Goal: Task Accomplishment & Management: Complete application form

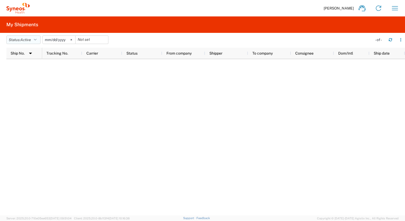
click at [39, 40] on button "Status: Active" at bounding box center [23, 40] width 34 height 8
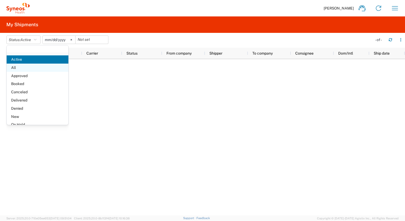
click at [24, 68] on span "All" at bounding box center [38, 68] width 62 height 8
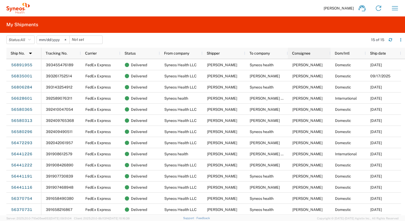
click at [313, 54] on div "Consignee" at bounding box center [310, 53] width 36 height 8
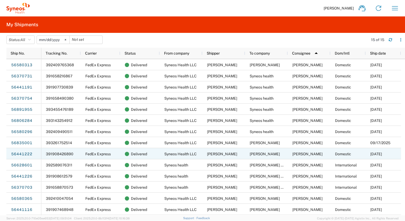
scroll to position [10, 0]
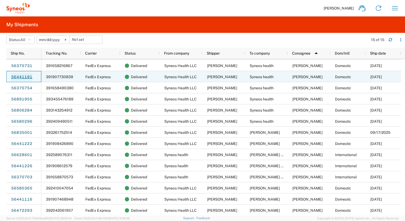
click at [20, 77] on link "56441191" at bounding box center [22, 77] width 22 height 8
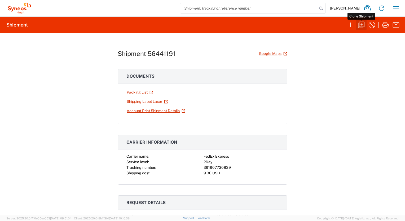
click at [362, 25] on icon "button" at bounding box center [361, 25] width 8 height 8
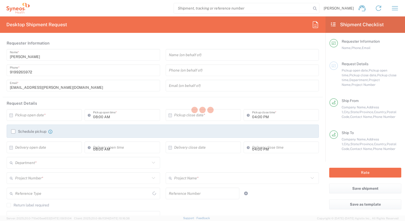
type input "[US_STATE]"
type input "[GEOGRAPHIC_DATA]"
type input "Business (General)"
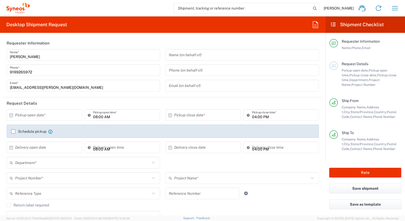
type input "8561 DEPARTMENTAL EXPENSE"
type input "[US_STATE]"
type input "Envelope"
type input "8561 DEPARTMENTAL EXPENSE"
type input "8561"
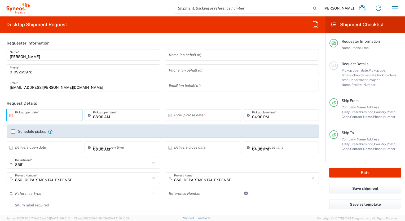
click at [39, 113] on input "text" at bounding box center [45, 115] width 61 height 9
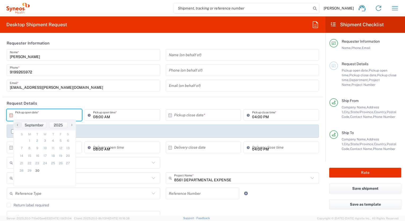
click at [71, 125] on span "›" at bounding box center [72, 125] width 8 height 6
click at [42, 142] on span "1" at bounding box center [45, 140] width 8 height 7
type input "[DATE]"
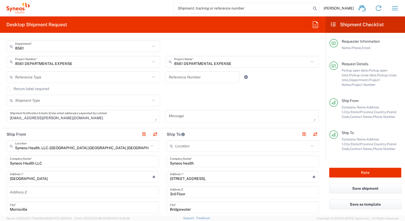
scroll to position [159, 0]
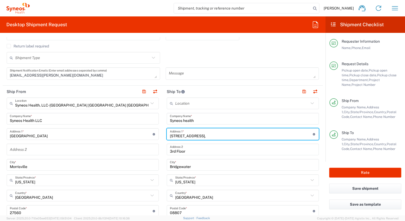
click at [207, 137] on input "[STREET_ADDRESS]," at bounding box center [241, 134] width 143 height 9
click at [204, 132] on input "[STREET_ADDRESS]," at bounding box center [241, 134] width 143 height 9
drag, startPoint x: 206, startPoint y: 134, endPoint x: 142, endPoint y: 140, distance: 63.9
click at [143, 139] on div "Ship From Syneos Health, LLC-[GEOGRAPHIC_DATA] [GEOGRAPHIC_DATA] [GEOGRAPHIC_DA…" at bounding box center [163, 204] width 321 height 237
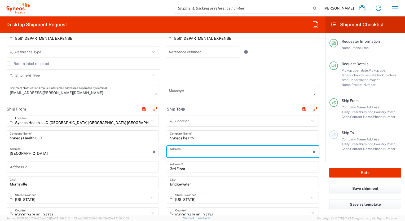
scroll to position [133, 0]
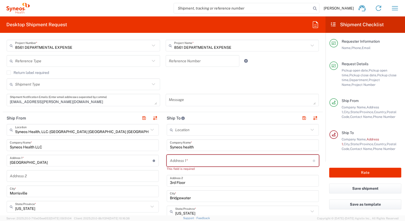
click at [188, 163] on input "text" at bounding box center [241, 160] width 143 height 9
paste input "[STREET_ADDRESS]"
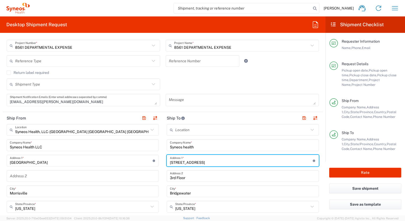
drag, startPoint x: 200, startPoint y: 162, endPoint x: 225, endPoint y: 159, distance: 25.3
click at [225, 159] on input "[STREET_ADDRESS]" at bounding box center [241, 160] width 143 height 9
type input "[STREET_ADDRESS]"
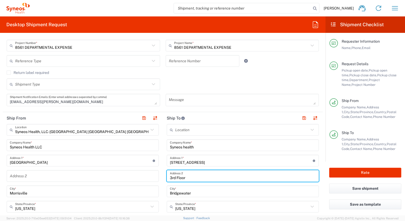
drag, startPoint x: 194, startPoint y: 175, endPoint x: 148, endPoint y: 177, distance: 45.7
paste input "Suite 400"
type input "Suite 400"
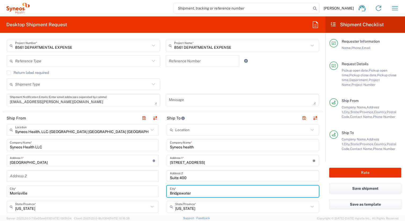
drag, startPoint x: 192, startPoint y: 191, endPoint x: 158, endPoint y: 191, distance: 34.2
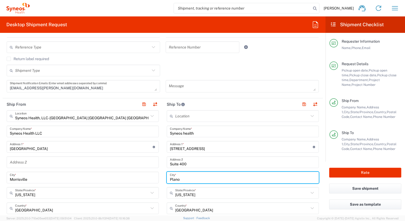
scroll to position [186, 0]
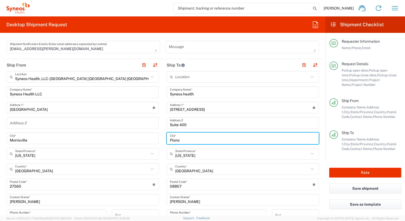
type input "Plano"
click at [196, 154] on input "text" at bounding box center [242, 153] width 134 height 9
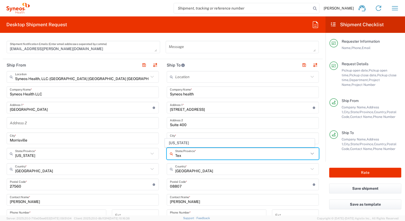
type input "[US_STATE]"
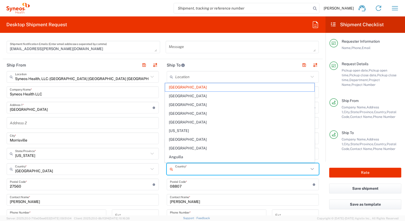
click at [208, 172] on input "text" at bounding box center [242, 169] width 134 height 9
type input "T"
type input "C"
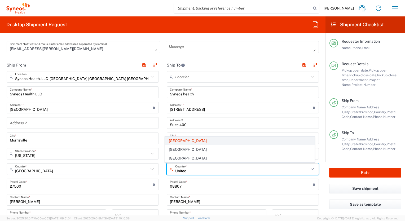
type input "United"
click at [177, 142] on span "[GEOGRAPHIC_DATA]" at bounding box center [239, 141] width 149 height 8
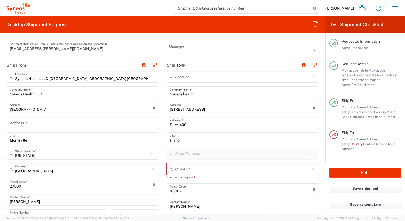
click at [190, 170] on input "text" at bounding box center [242, 169] width 134 height 9
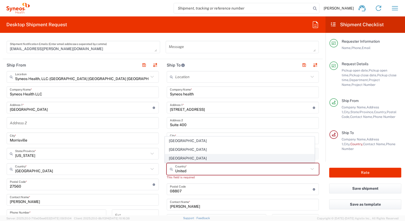
click at [176, 156] on span "[GEOGRAPHIC_DATA]" at bounding box center [239, 158] width 149 height 8
type input "[GEOGRAPHIC_DATA]"
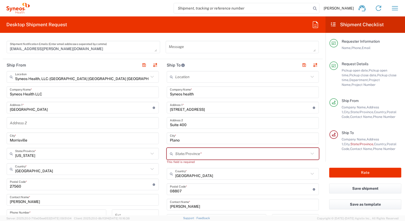
click at [181, 154] on input "text" at bounding box center [242, 153] width 134 height 9
type input "[US_STATE]"
click at [205, 181] on div "Location [PERSON_NAME] LLC-[GEOGRAPHIC_DATA] [GEOGRAPHIC_DATA] [GEOGRAPHIC_DATA…" at bounding box center [243, 185] width 152 height 228
click at [179, 141] on input "Plano" at bounding box center [243, 138] width 146 height 9
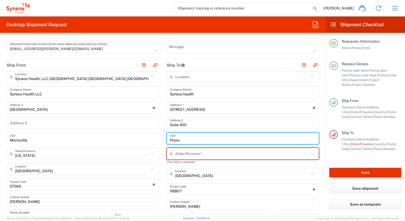
drag, startPoint x: 179, startPoint y: 141, endPoint x: 152, endPoint y: 140, distance: 27.9
click at [152, 140] on div "Ship From Syneos Health, LLC-[GEOGRAPHIC_DATA] [GEOGRAPHIC_DATA] [GEOGRAPHIC_DA…" at bounding box center [163, 180] width 321 height 242
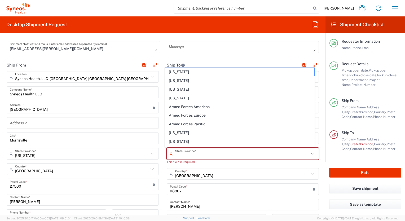
click at [179, 158] on input "text" at bounding box center [242, 153] width 134 height 9
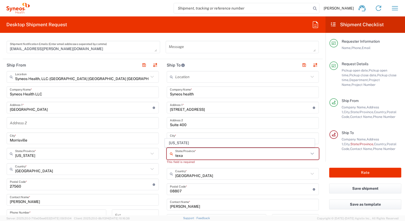
type input "[US_STATE]"
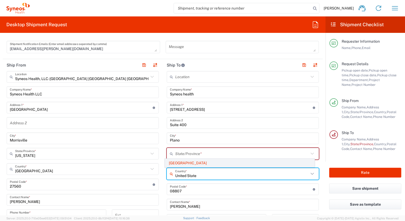
type input "United State"
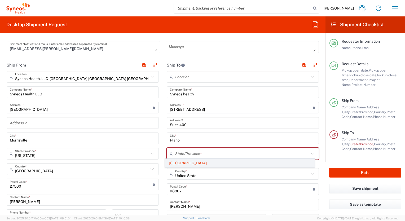
click at [179, 162] on span "[GEOGRAPHIC_DATA]" at bounding box center [239, 163] width 149 height 8
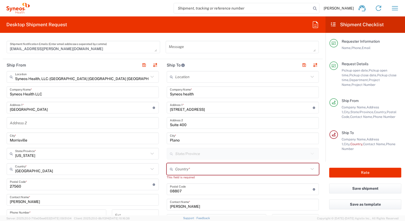
click at [201, 170] on input "text" at bounding box center [242, 169] width 134 height 9
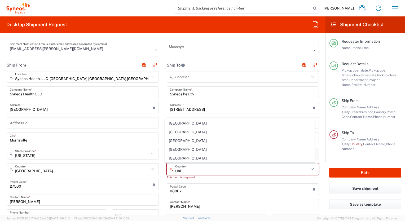
type input "[GEOGRAPHIC_DATA]"
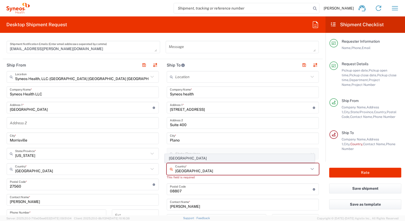
click at [185, 158] on span "[GEOGRAPHIC_DATA]" at bounding box center [239, 158] width 149 height 8
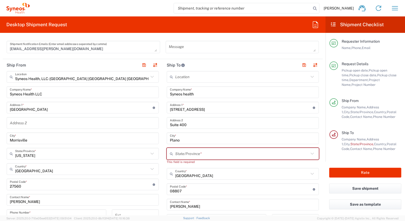
click at [185, 155] on input "text" at bounding box center [242, 153] width 134 height 9
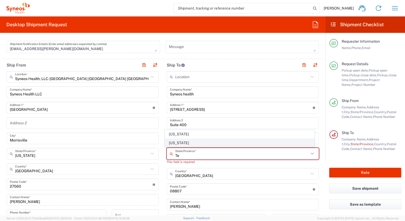
click at [177, 142] on span "[US_STATE]" at bounding box center [239, 143] width 149 height 8
type input "[US_STATE]"
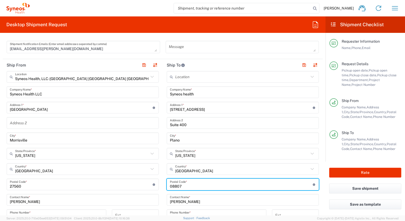
click at [203, 187] on input "undefined" at bounding box center [241, 184] width 143 height 9
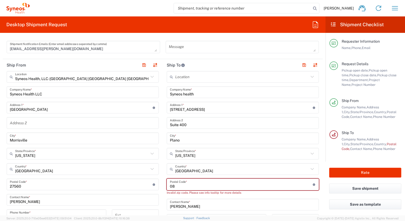
type input "0"
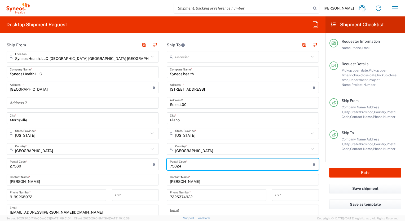
scroll to position [239, 0]
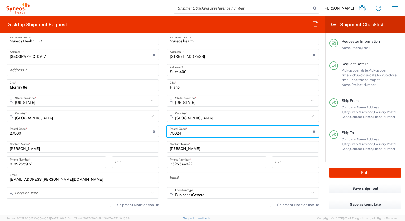
type input "75024"
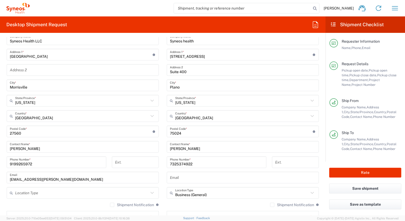
drag, startPoint x: 192, startPoint y: 148, endPoint x: 201, endPoint y: 149, distance: 9.1
click at [192, 148] on input "[PERSON_NAME]" at bounding box center [243, 146] width 146 height 9
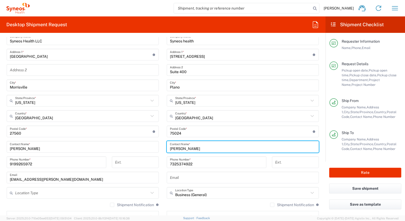
drag, startPoint x: 185, startPoint y: 149, endPoint x: 154, endPoint y: 149, distance: 31.0
click at [154, 149] on div "Ship From Syneos Health, LLC-[GEOGRAPHIC_DATA] [GEOGRAPHIC_DATA] [GEOGRAPHIC_DA…" at bounding box center [163, 124] width 321 height 237
paste input "[PERSON_NAME]"
type input "[PERSON_NAME]"
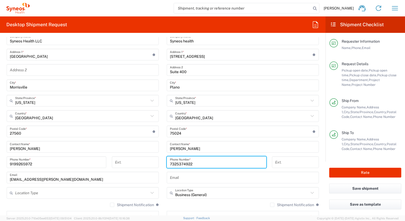
drag, startPoint x: 191, startPoint y: 163, endPoint x: 149, endPoint y: 163, distance: 42.5
click at [149, 163] on div "Ship From Syneos Health, LLC-[GEOGRAPHIC_DATA] [GEOGRAPHIC_DATA] [GEOGRAPHIC_DA…" at bounding box center [163, 124] width 321 height 237
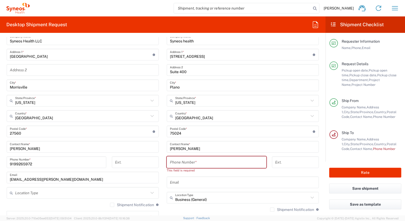
click at [180, 163] on input "tel" at bounding box center [216, 162] width 93 height 9
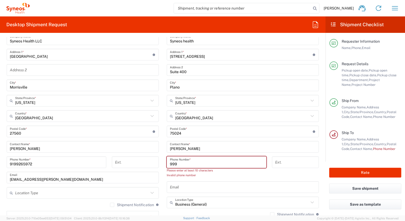
type input "9999999999"
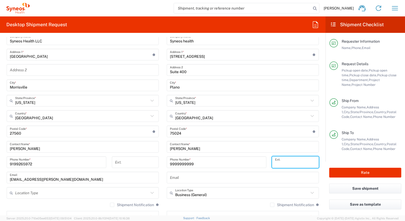
click at [287, 161] on input "tel" at bounding box center [295, 162] width 41 height 9
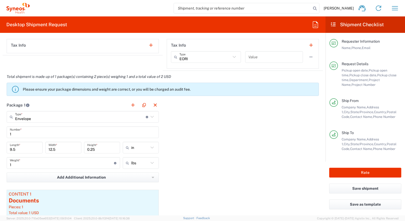
scroll to position [478, 0]
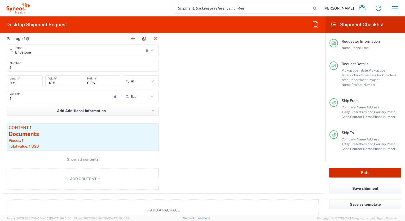
click at [371, 174] on button "Rate" at bounding box center [366, 173] width 72 height 10
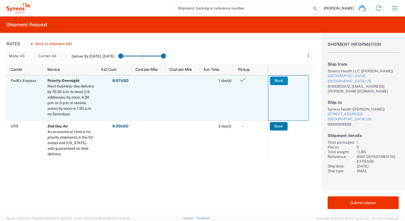
click at [281, 81] on button "Book" at bounding box center [279, 81] width 18 height 8
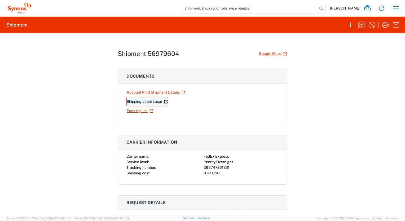
click at [140, 102] on link "Shipping Label Laser" at bounding box center [148, 101] width 42 height 9
click at [215, 167] on div "393747261261" at bounding box center [241, 168] width 75 height 6
copy div "393747261261"
click at [323, 155] on div "Shipment 56979604 Google Maps Documents Account Print Shipment Details Shipping…" at bounding box center [202, 124] width 405 height 183
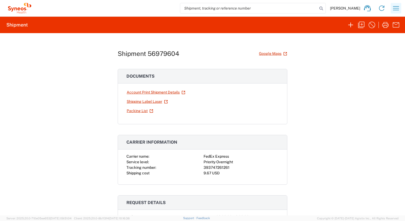
click at [393, 9] on icon "button" at bounding box center [396, 8] width 8 height 8
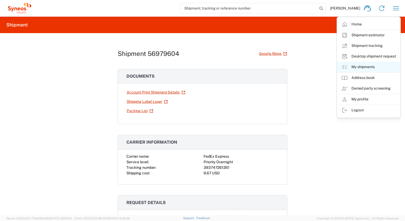
click at [367, 64] on link "My shipments" at bounding box center [369, 67] width 63 height 11
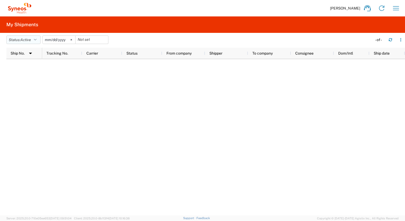
click at [33, 40] on button "Status: Active" at bounding box center [23, 40] width 34 height 8
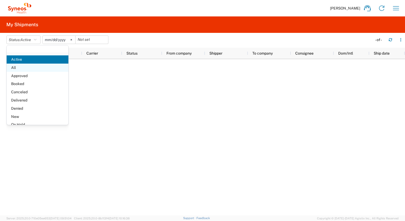
click at [22, 70] on span "All" at bounding box center [38, 68] width 62 height 8
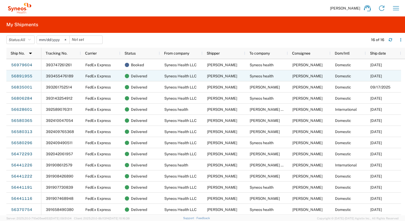
click at [25, 76] on link "56891955" at bounding box center [22, 76] width 22 height 8
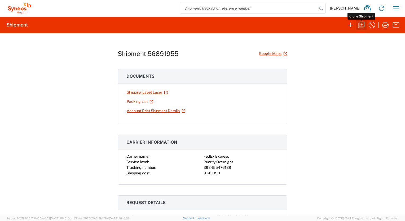
click at [363, 23] on icon "button" at bounding box center [361, 25] width 8 height 8
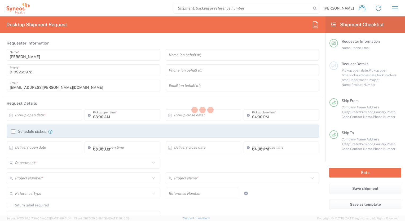
type input "[US_STATE]"
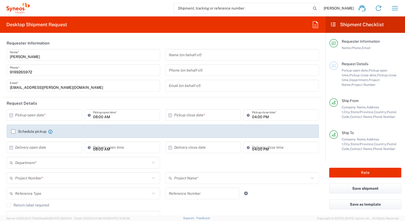
type input "[US_STATE]"
type input "Envelope"
type input "8561 DEPARTMENTAL EXPENSE"
type input "8561"
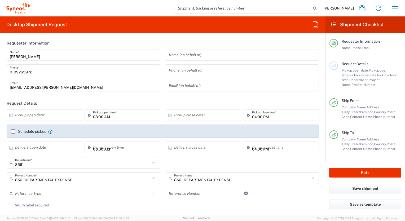
click at [55, 117] on input "text" at bounding box center [45, 115] width 61 height 9
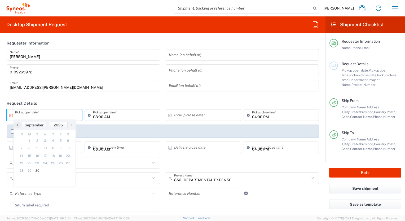
click at [72, 126] on span "›" at bounding box center [72, 125] width 8 height 6
click at [45, 142] on span "1" at bounding box center [45, 140] width 8 height 7
type input "[DATE]"
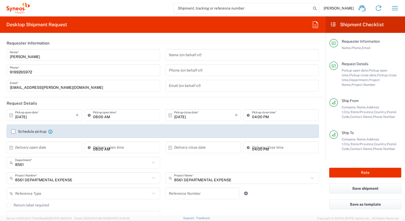
click at [212, 118] on input "[DATE]" at bounding box center [204, 115] width 61 height 9
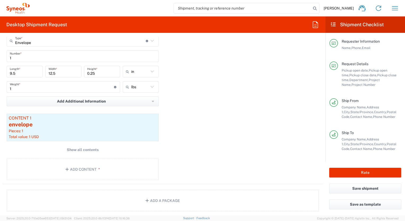
scroll to position [501, 0]
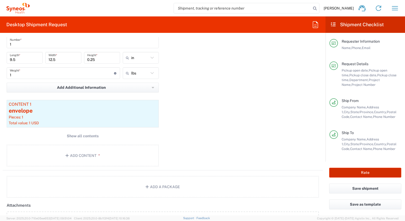
click at [365, 172] on button "Rate" at bounding box center [366, 173] width 72 height 10
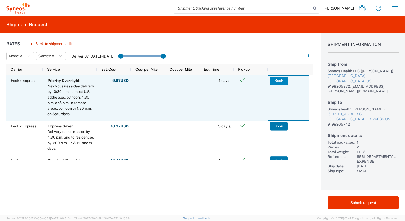
click at [280, 82] on button "Book" at bounding box center [279, 81] width 18 height 8
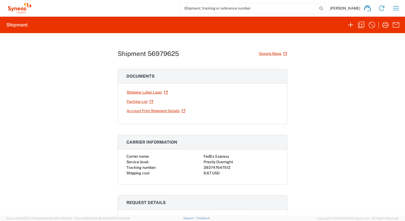
click at [211, 167] on div "393747647512" at bounding box center [241, 168] width 75 height 6
copy div "393747647512"
click at [138, 95] on link "Shipping Label Laser" at bounding box center [148, 92] width 42 height 9
